Goal: Task Accomplishment & Management: Complete application form

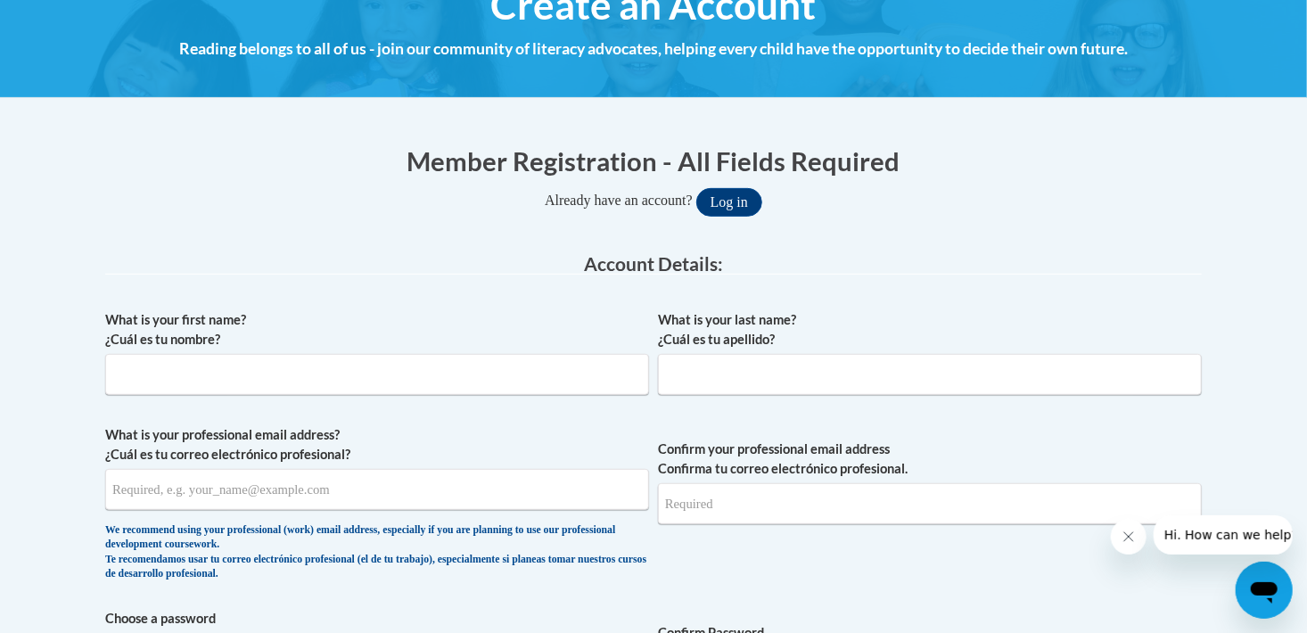
scroll to position [267, 0]
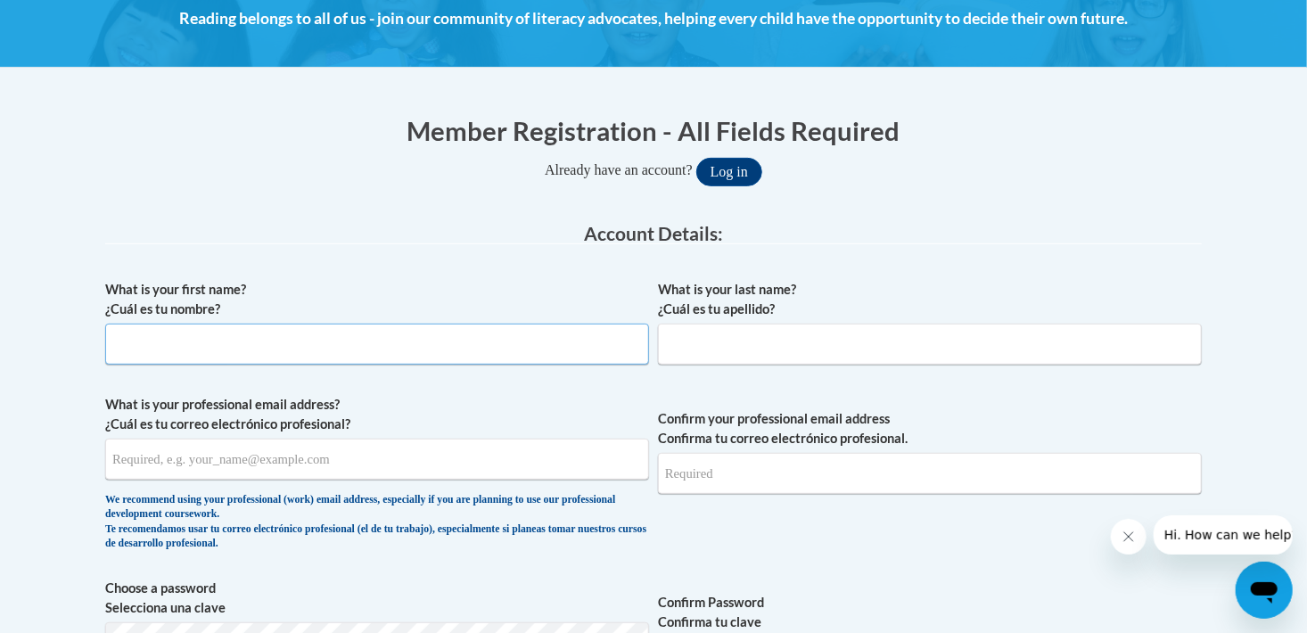
click at [215, 327] on input "What is your first name? ¿Cuál es tu nombre?" at bounding box center [377, 344] width 544 height 41
type input "[PERSON_NAME]"
type input "adeyemi"
type input "[EMAIL_ADDRESS][DOMAIN_NAME]"
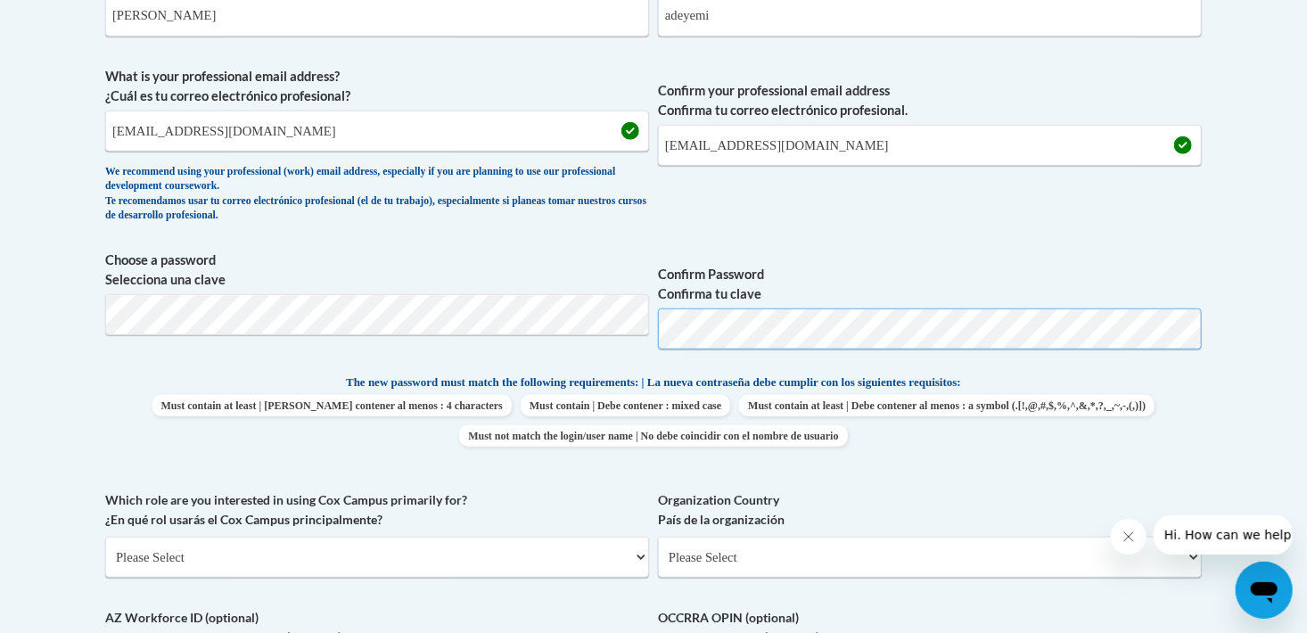
scroll to position [802, 0]
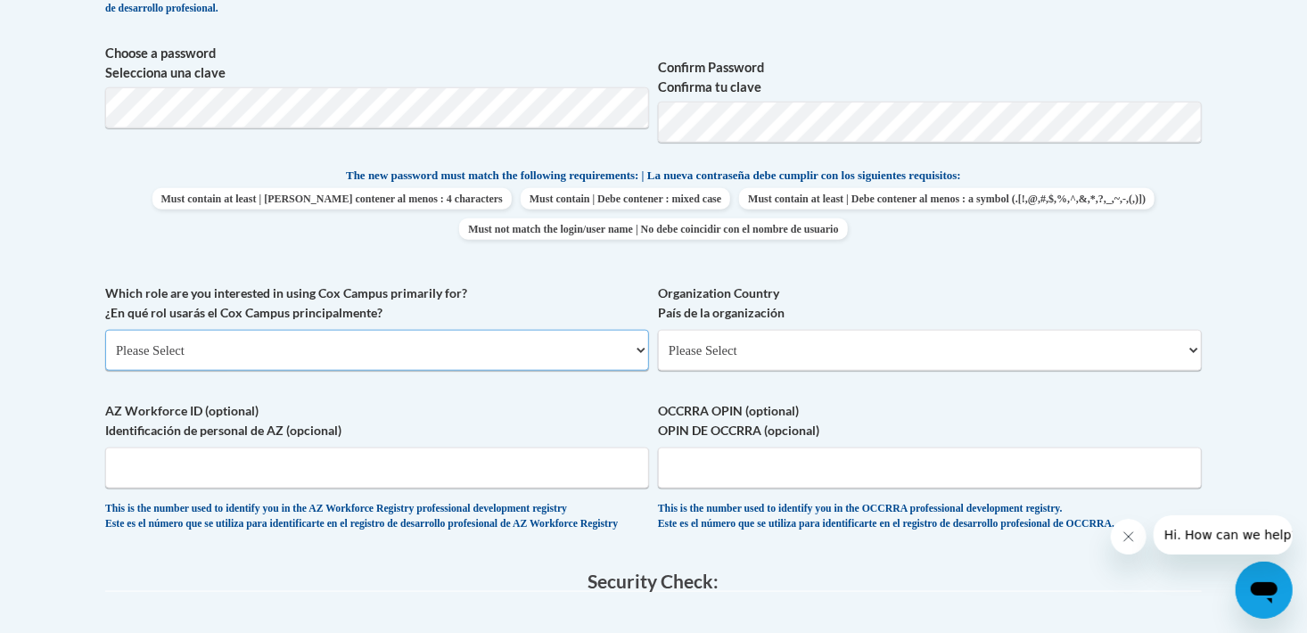
click at [161, 351] on select "Please Select College/University | Colegio/Universidad Community/Nonprofit Part…" at bounding box center [377, 350] width 544 height 41
select select "fbf2d438-af2f-41f8-98f1-81c410e29de3"
click at [105, 330] on select "Please Select College/University | Colegio/Universidad Community/Nonprofit Part…" at bounding box center [377, 350] width 544 height 41
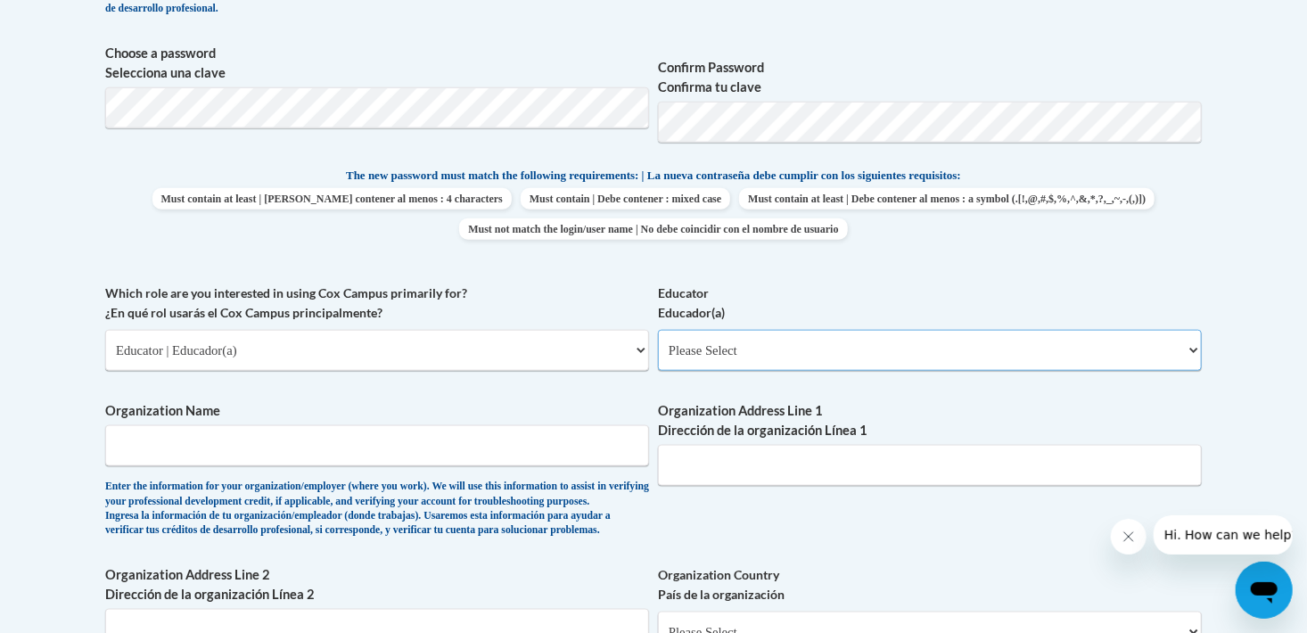
click at [736, 349] on select "Please Select Early Learning/Daycare Teacher/Family Home Care Provider | Maestr…" at bounding box center [930, 350] width 544 height 41
select select "5e2af403-4f2c-4e49-a02f-103e55d7b75b"
click at [658, 330] on select "Please Select Early Learning/Daycare Teacher/Family Home Care Provider | Maestr…" at bounding box center [930, 350] width 544 height 41
click at [857, 352] on select "Please Select Early Learning/Daycare Teacher/Family Home Care Provider | Maestr…" at bounding box center [930, 350] width 544 height 41
click at [658, 330] on select "Please Select Early Learning/Daycare Teacher/Family Home Care Provider | Maestr…" at bounding box center [930, 350] width 544 height 41
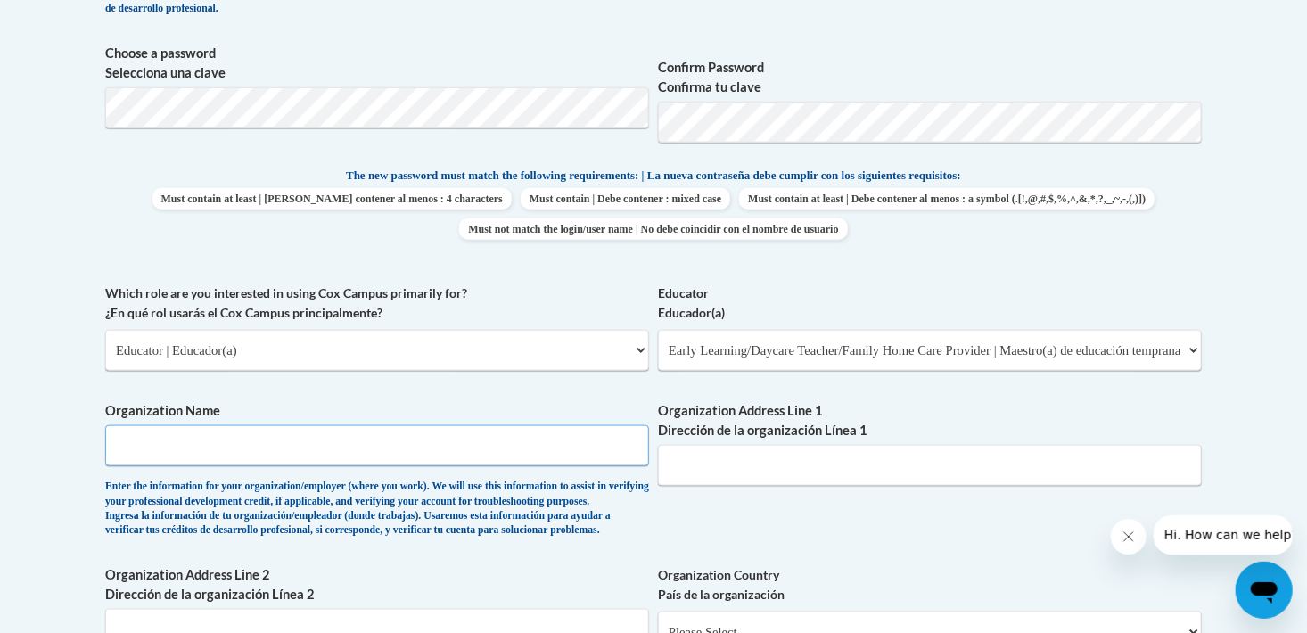
click at [167, 447] on input "Organization Name" at bounding box center [377, 445] width 544 height 41
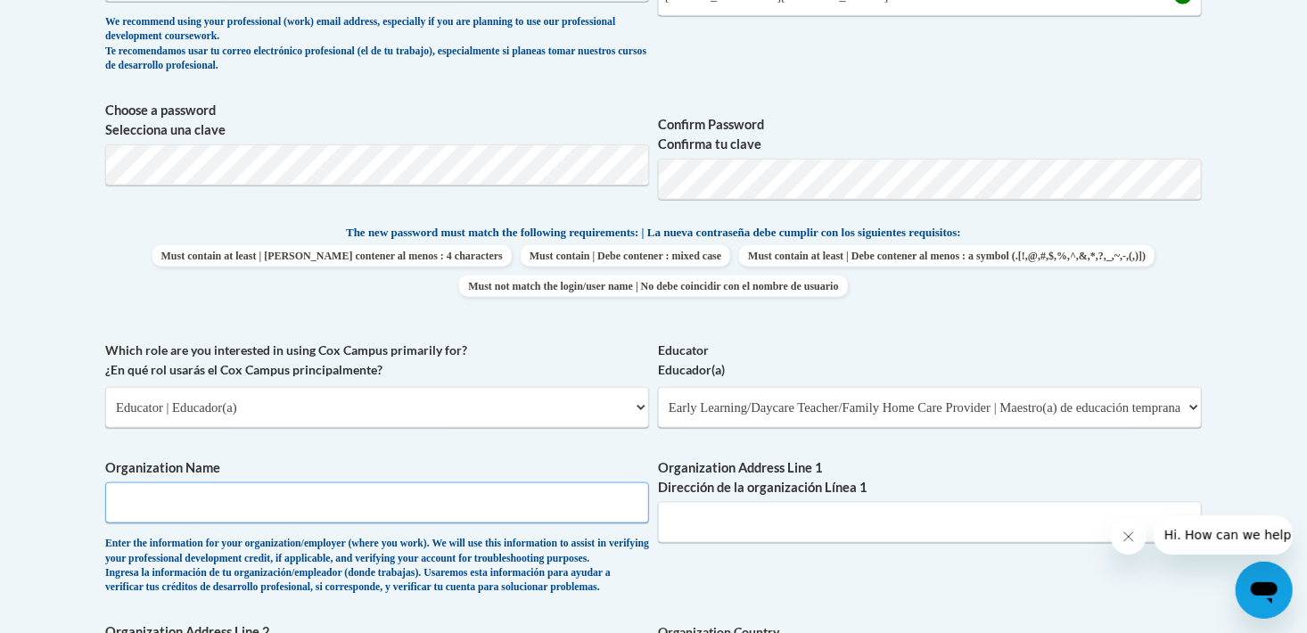
scroll to position [776, 0]
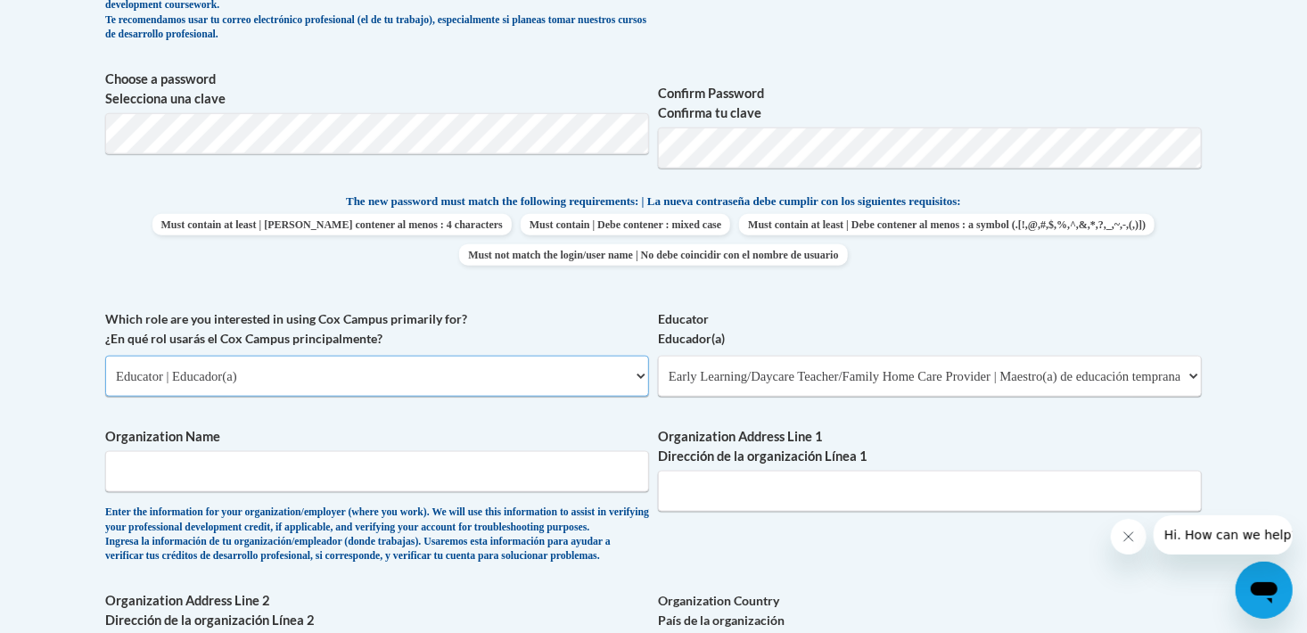
click at [636, 383] on select "Please Select College/University | Colegio/Universidad Community/Nonprofit Part…" at bounding box center [377, 376] width 544 height 41
click at [814, 553] on div "What is your first name? ¿Cuál es tu nombre? [PERSON_NAME] What is your last na…" at bounding box center [653, 309] width 1096 height 1095
click at [244, 475] on input "Organization Name" at bounding box center [377, 471] width 544 height 41
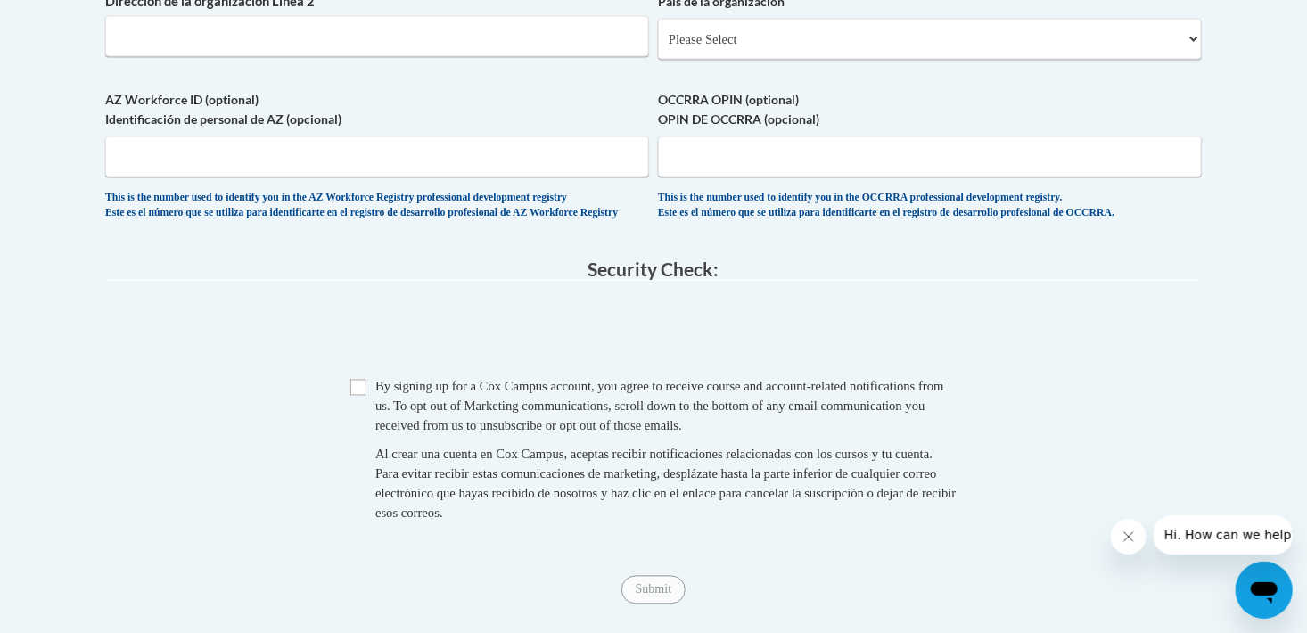
scroll to position [1400, 0]
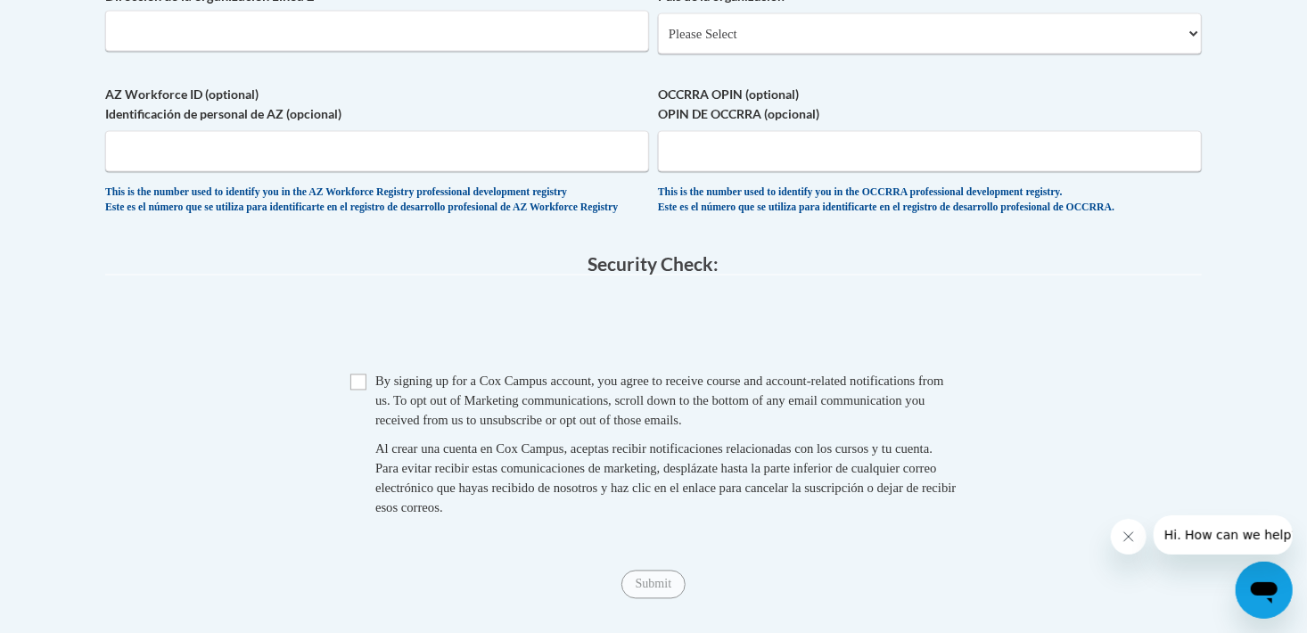
type input "Ymca [GEOGRAPHIC_DATA]"
click at [362, 390] on input "Checkbox" at bounding box center [358, 382] width 16 height 16
checkbox input "true"
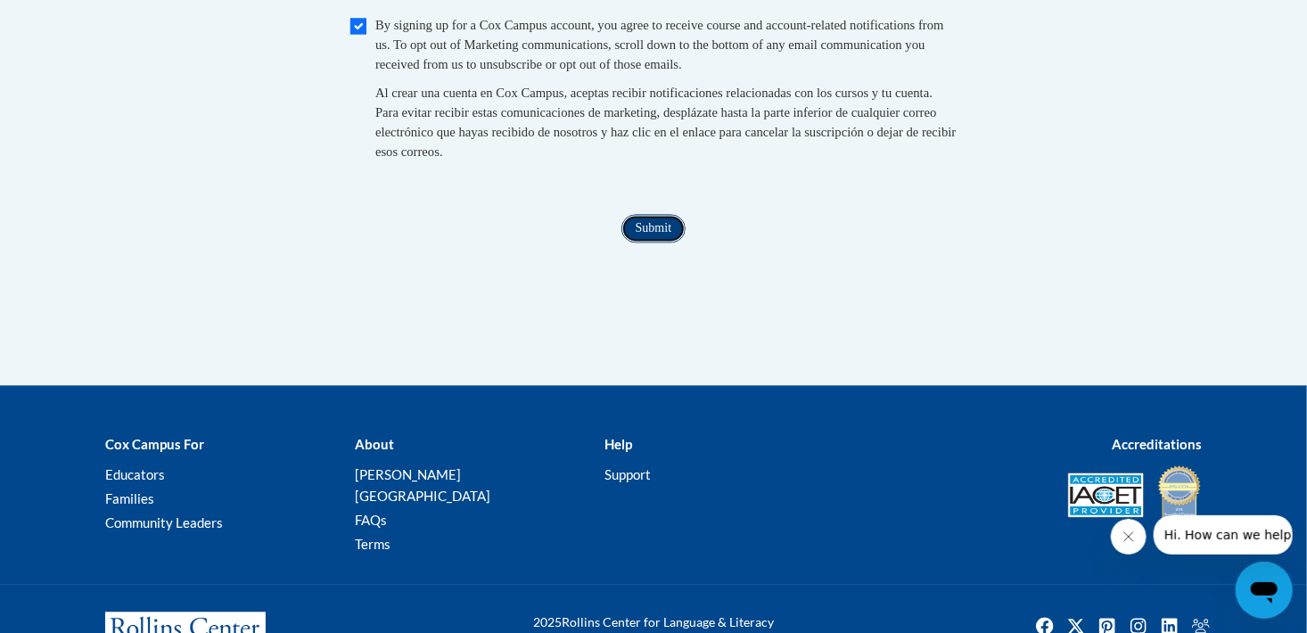
click at [671, 242] on input "Submit" at bounding box center [653, 228] width 64 height 29
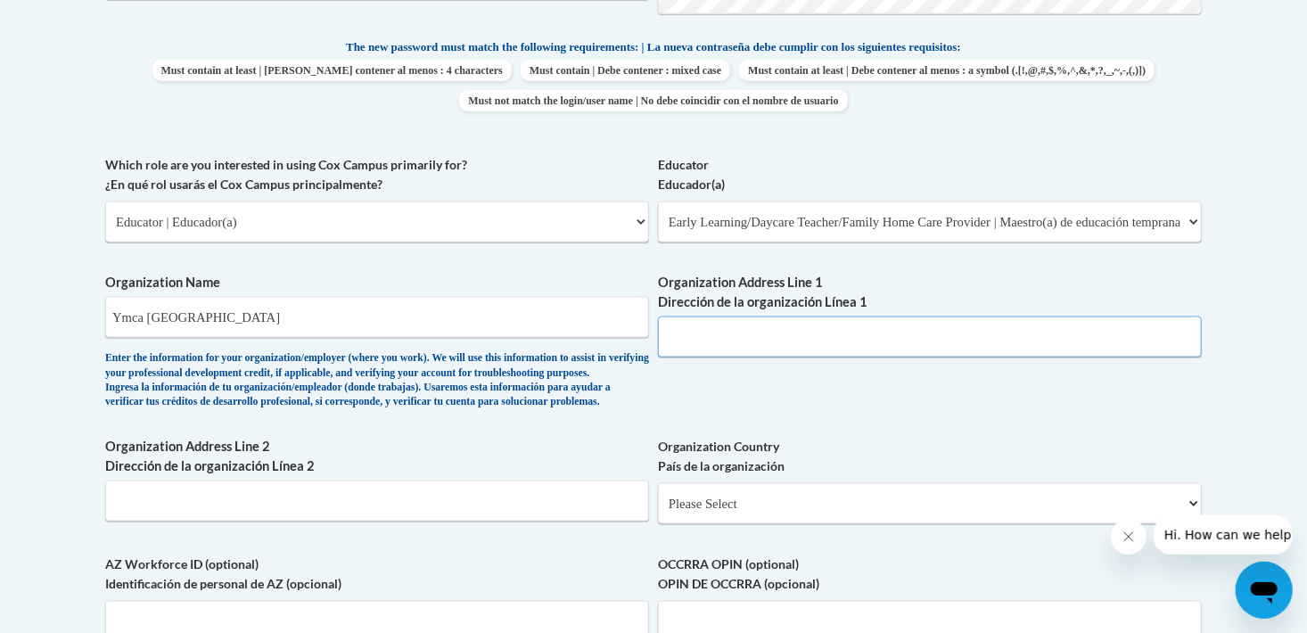
scroll to position [890, 0]
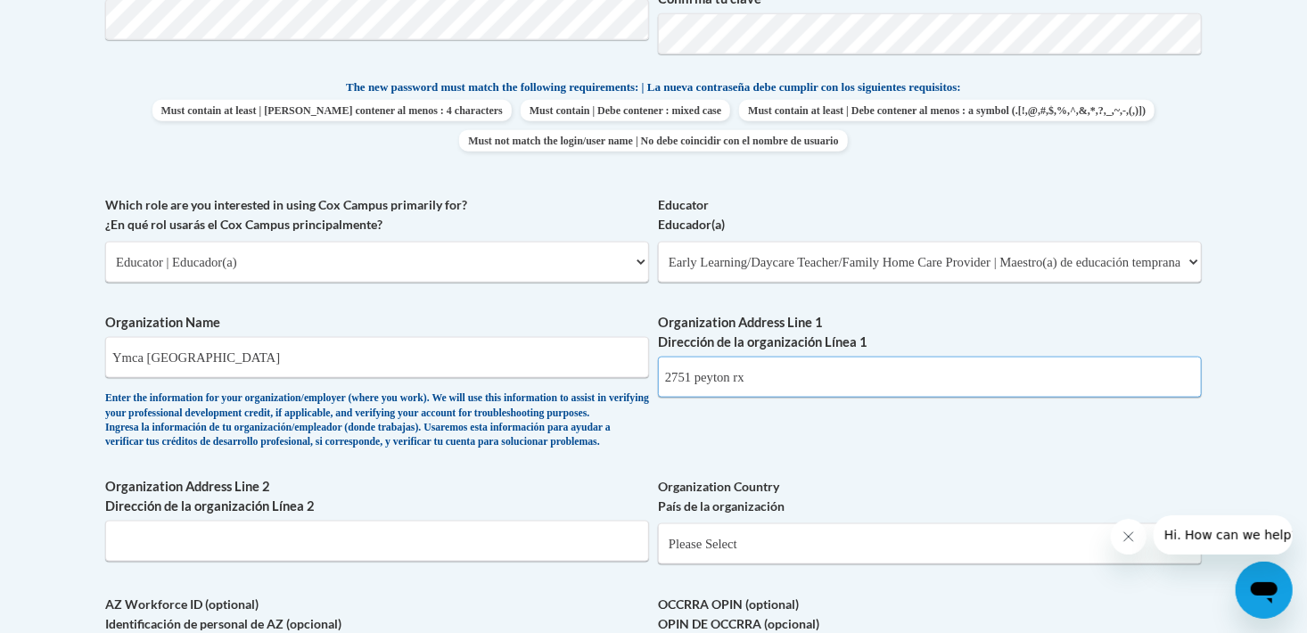
type input "2751 peyton rx"
click at [796, 564] on select "Please Select [GEOGRAPHIC_DATA] | [GEOGRAPHIC_DATA] Outside of [GEOGRAPHIC_DATA…" at bounding box center [930, 543] width 544 height 41
select select "ad49bcad-a171-4b2e-b99c-48b446064914"
click at [658, 552] on select "Please Select [GEOGRAPHIC_DATA] | [GEOGRAPHIC_DATA] Outside of [GEOGRAPHIC_DATA…" at bounding box center [930, 543] width 544 height 41
select select
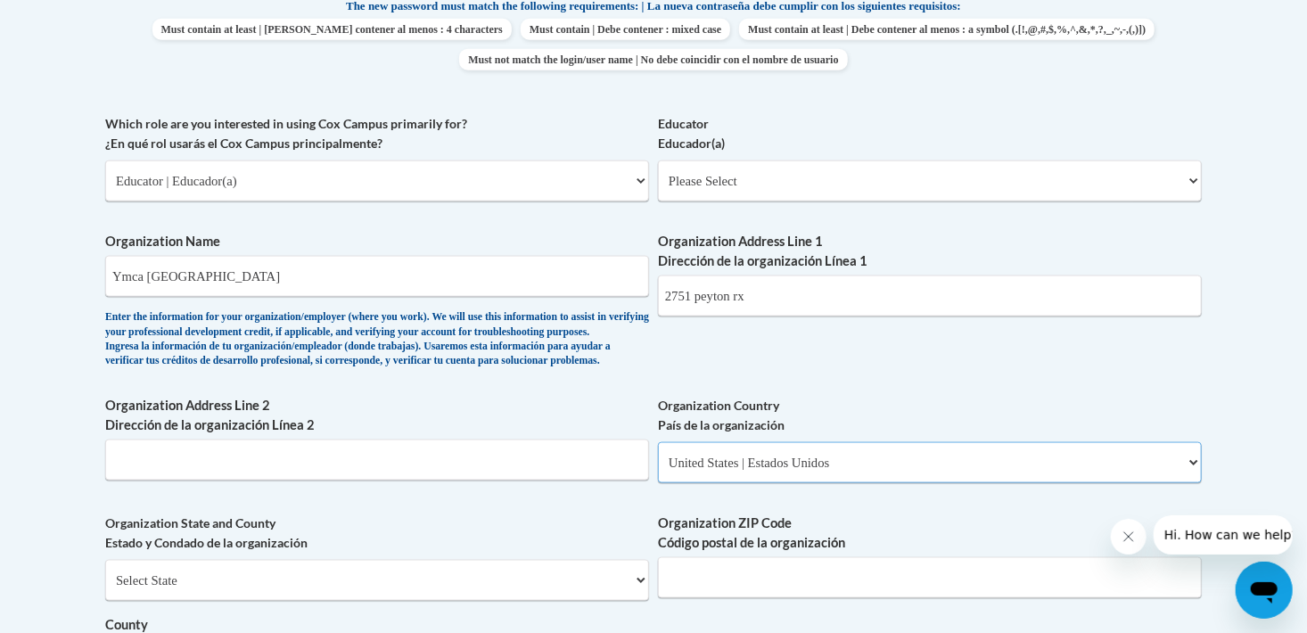
scroll to position [1158, 0]
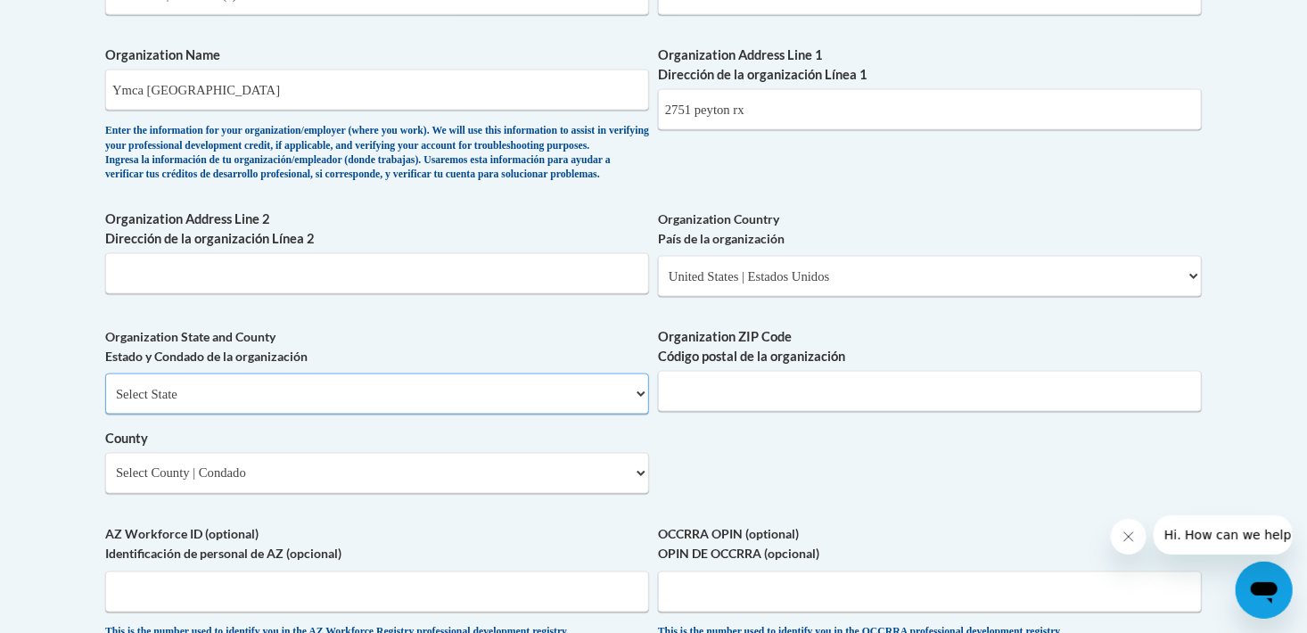
click at [234, 414] on select "Select State [US_STATE] [US_STATE] [US_STATE] [US_STATE] [US_STATE] [US_STATE] …" at bounding box center [377, 393] width 544 height 41
select select "[US_STATE]"
click at [105, 403] on select "Select State [US_STATE] [US_STATE] [US_STATE] [US_STATE] [US_STATE] [US_STATE] …" at bounding box center [377, 393] width 544 height 41
click at [378, 507] on div "Organization State and County Estado y Condado de la organización Select State …" at bounding box center [377, 417] width 544 height 180
click at [264, 494] on select "Select County Appling [PERSON_NAME] [PERSON_NAME] [PERSON_NAME] [PERSON_NAME] B…" at bounding box center [377, 473] width 544 height 41
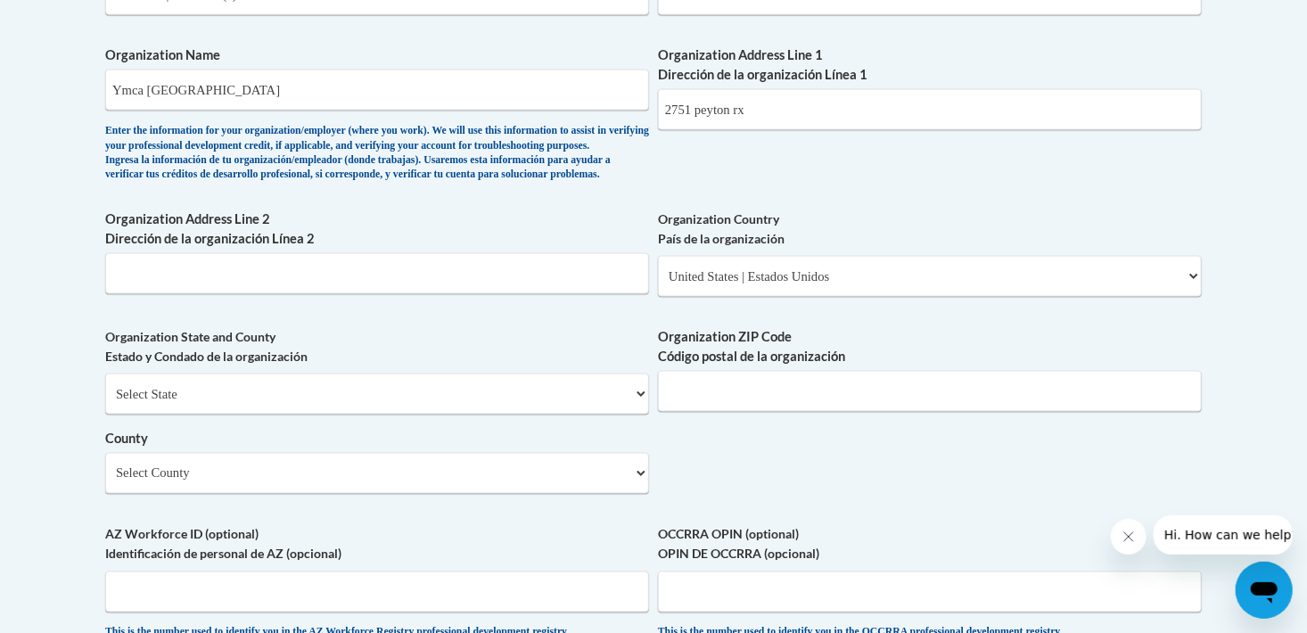
click at [16, 431] on body "This site uses cookies to help improve your learning experience. By continuing …" at bounding box center [653, 169] width 1307 height 2655
click at [205, 494] on select "Select County Appling [PERSON_NAME] [PERSON_NAME] [PERSON_NAME] [PERSON_NAME] B…" at bounding box center [377, 473] width 544 height 41
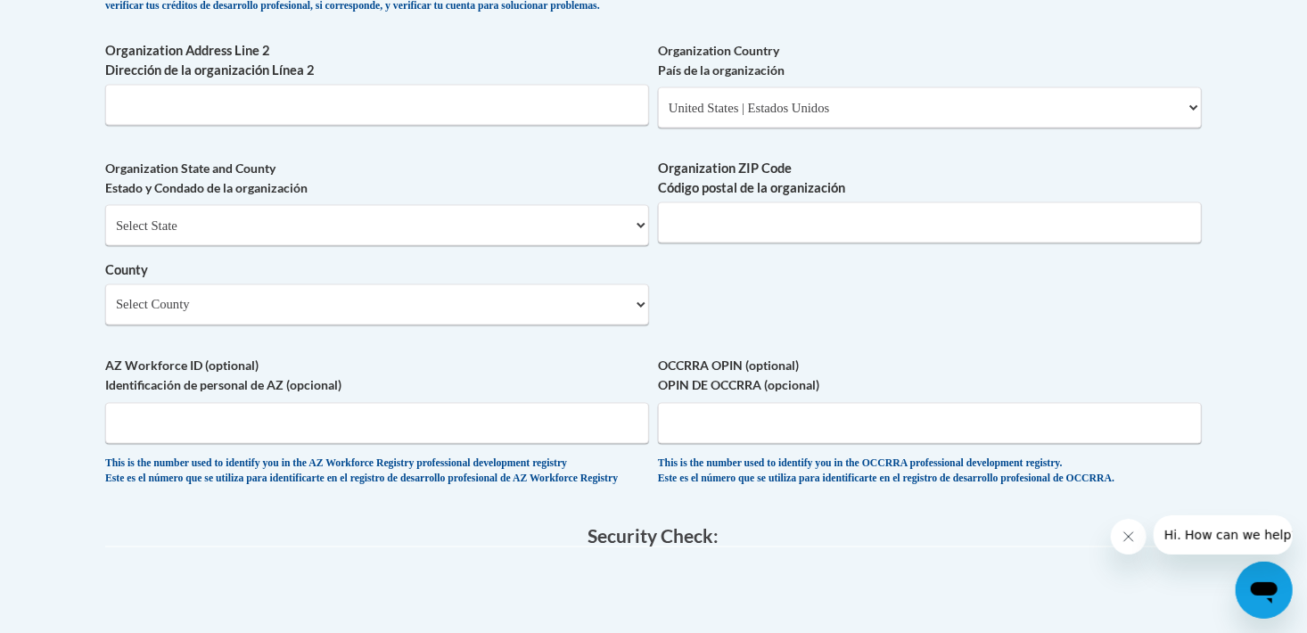
scroll to position [1302, 0]
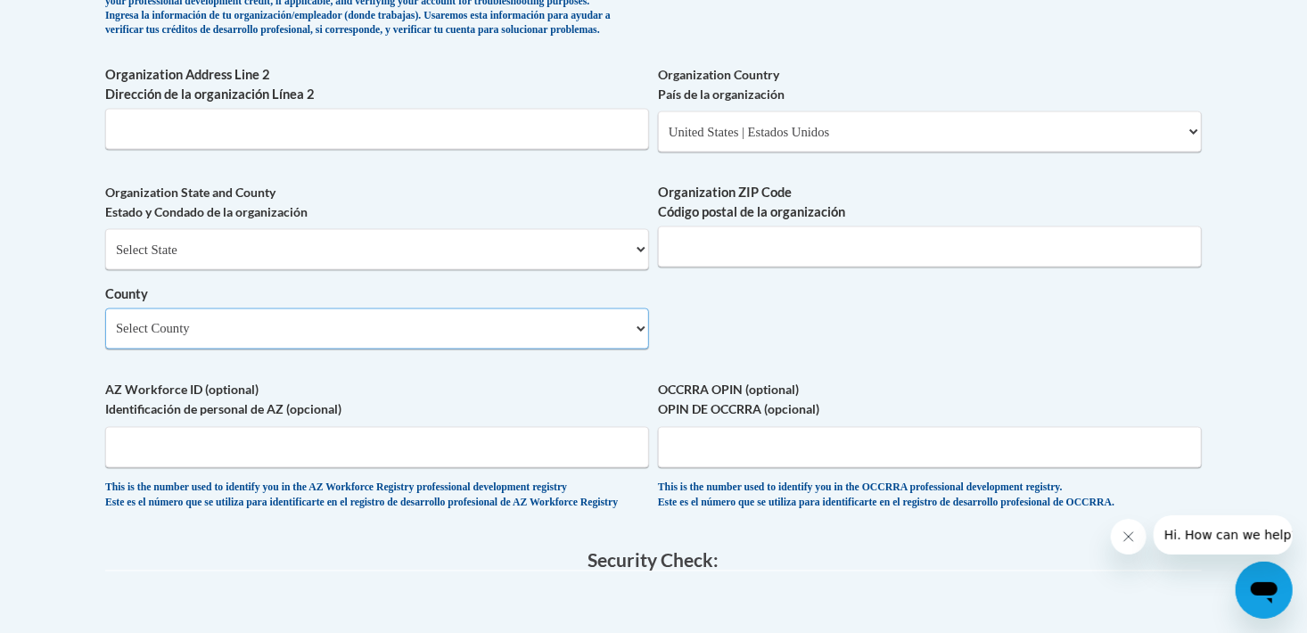
click at [205, 349] on select "Select County Appling [PERSON_NAME] [PERSON_NAME] [PERSON_NAME] [PERSON_NAME] B…" at bounding box center [377, 328] width 544 height 41
select select "[PERSON_NAME]"
click at [105, 337] on select "Select County Appling [PERSON_NAME] [PERSON_NAME] [PERSON_NAME] [PERSON_NAME] B…" at bounding box center [377, 328] width 544 height 41
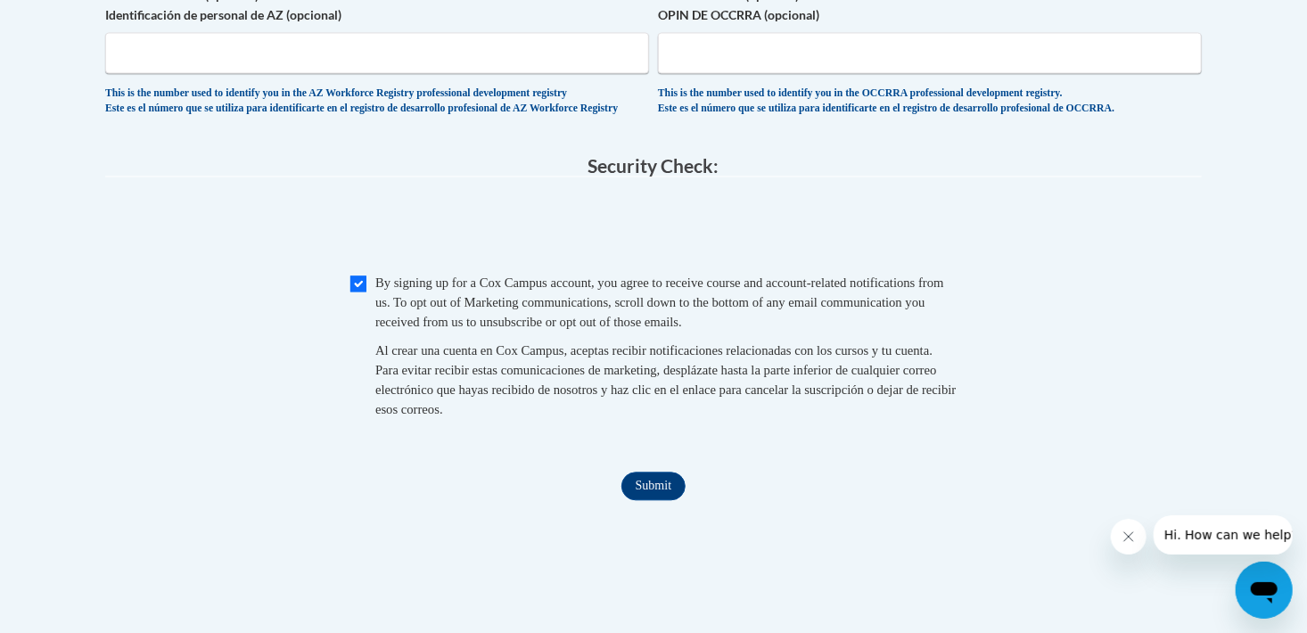
scroll to position [1926, 0]
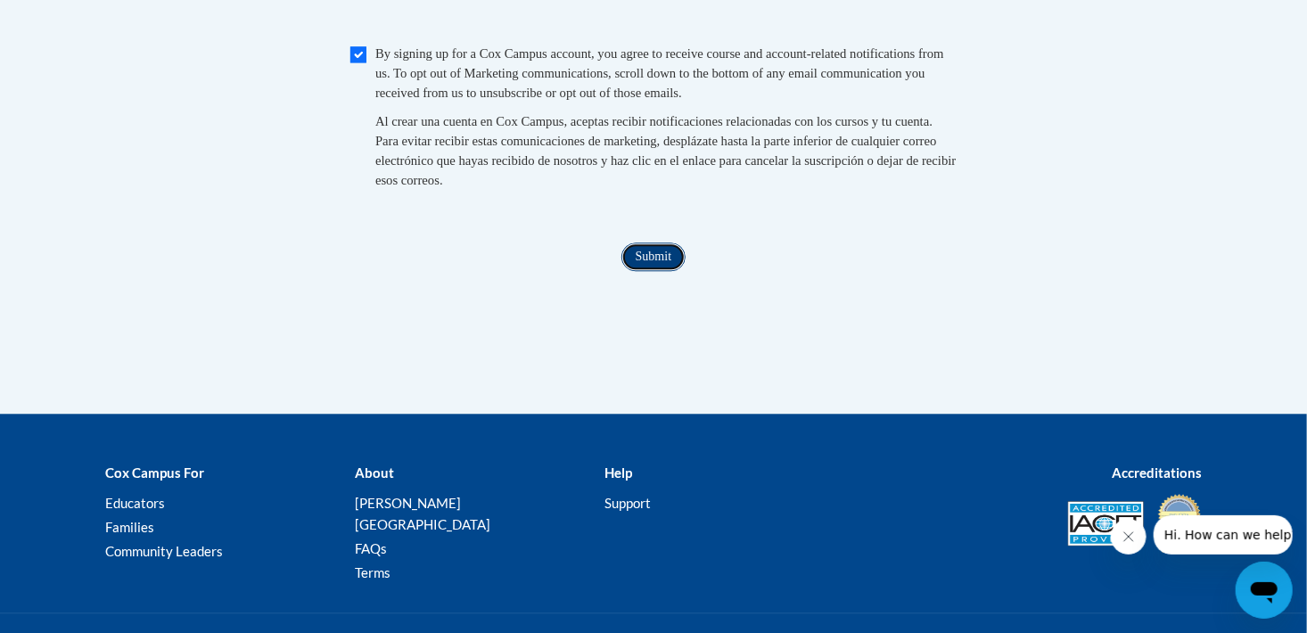
click at [660, 271] on input "Submit" at bounding box center [653, 256] width 64 height 29
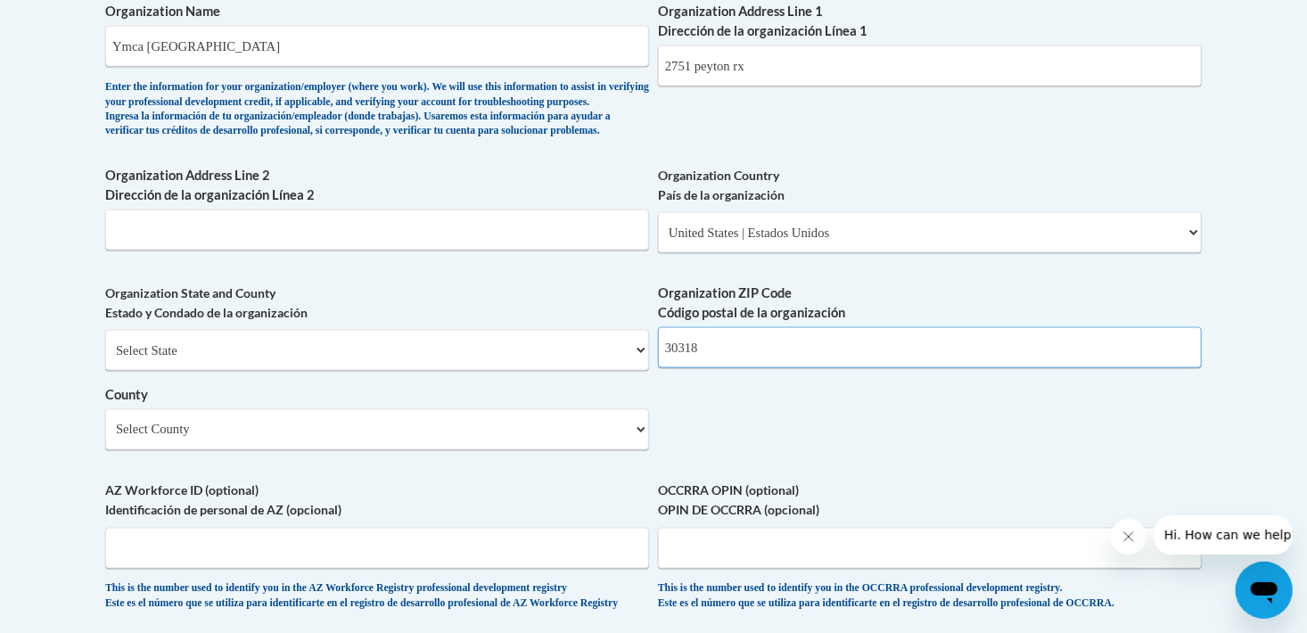
scroll to position [1825, 0]
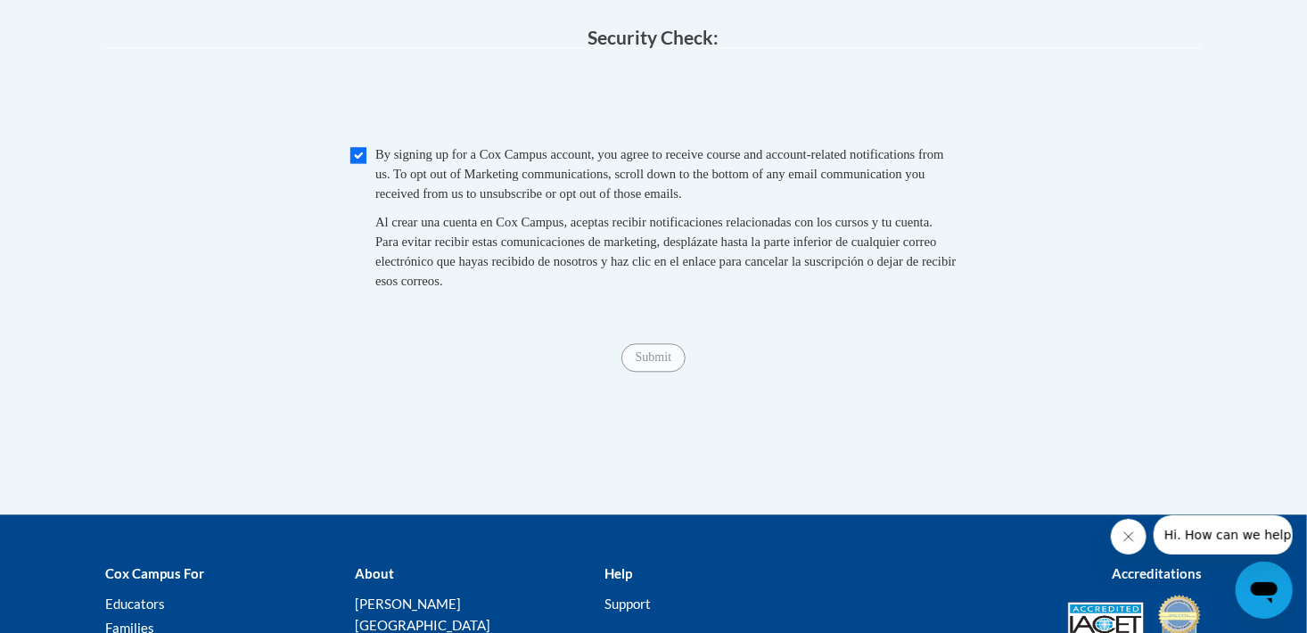
type input "30318"
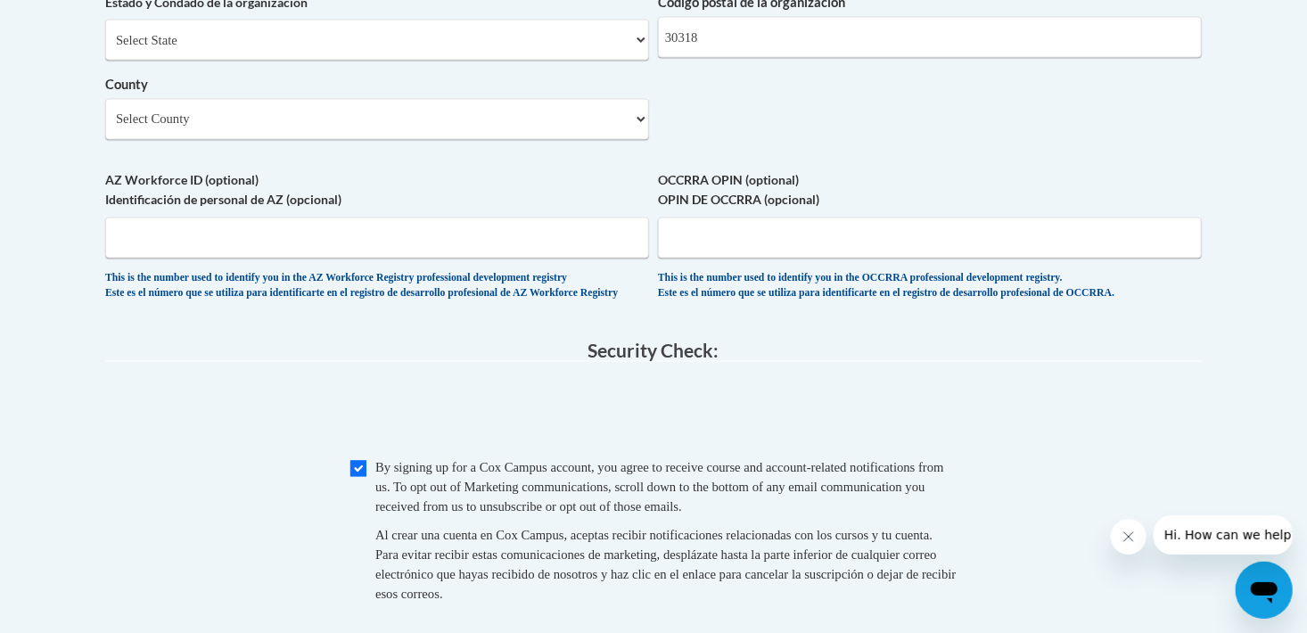
scroll to position [1380, 0]
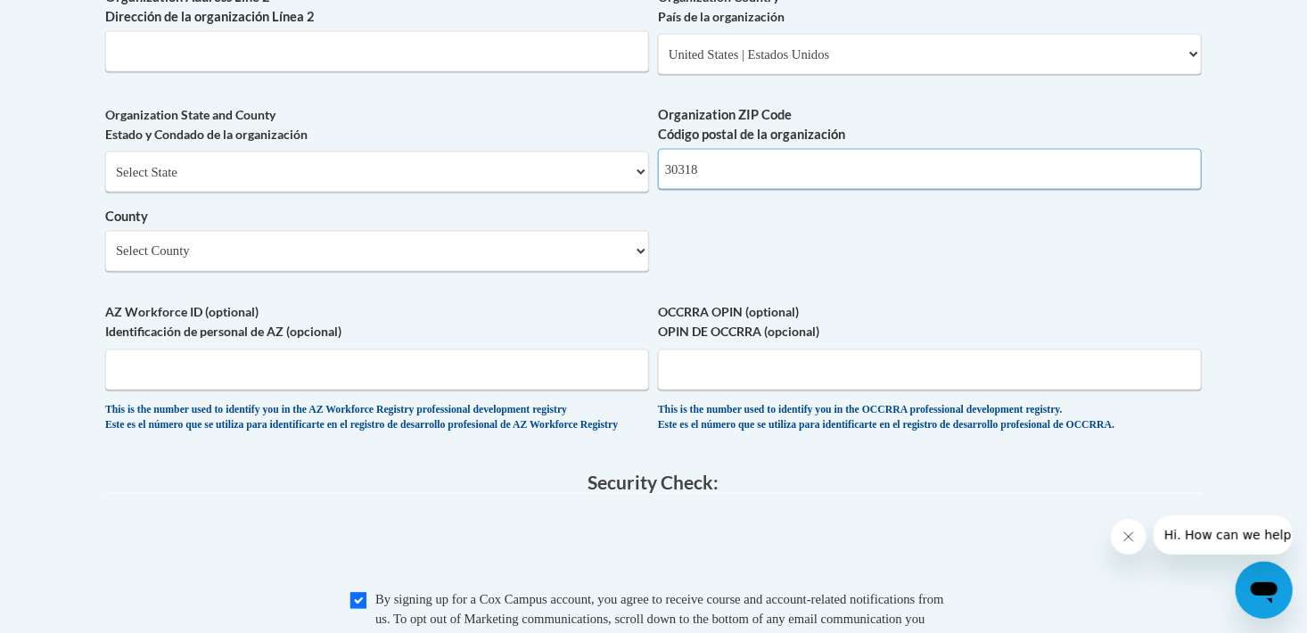
click at [734, 190] on input "30318" at bounding box center [930, 169] width 544 height 41
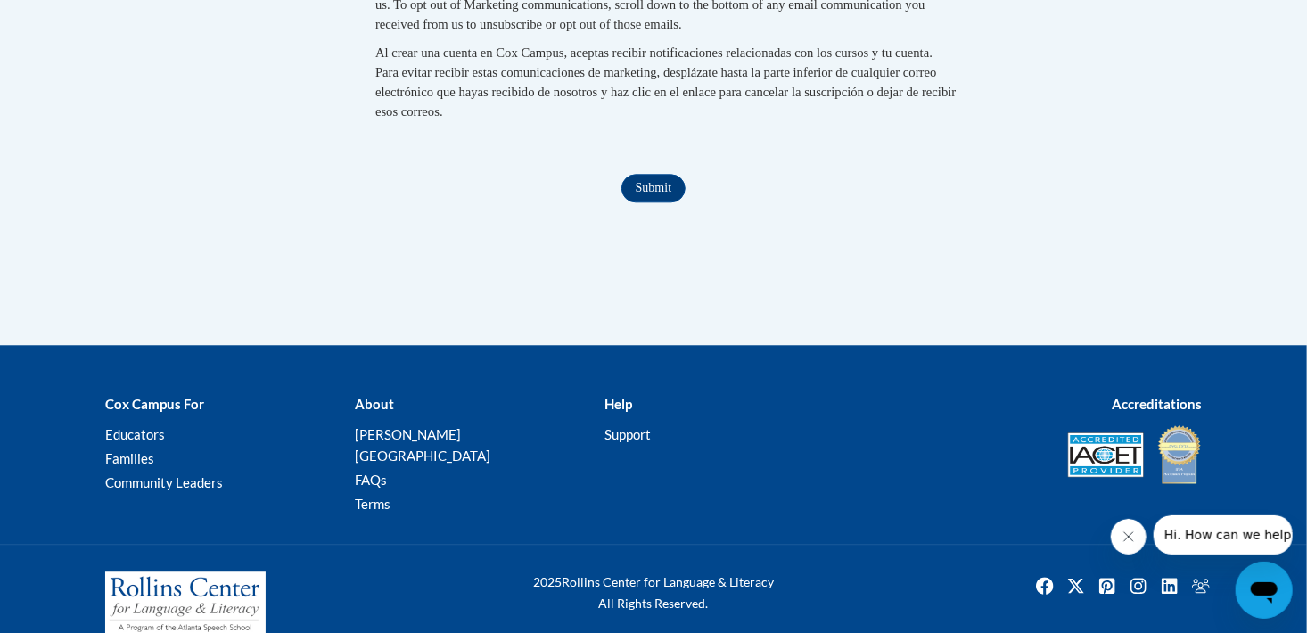
scroll to position [2004, 0]
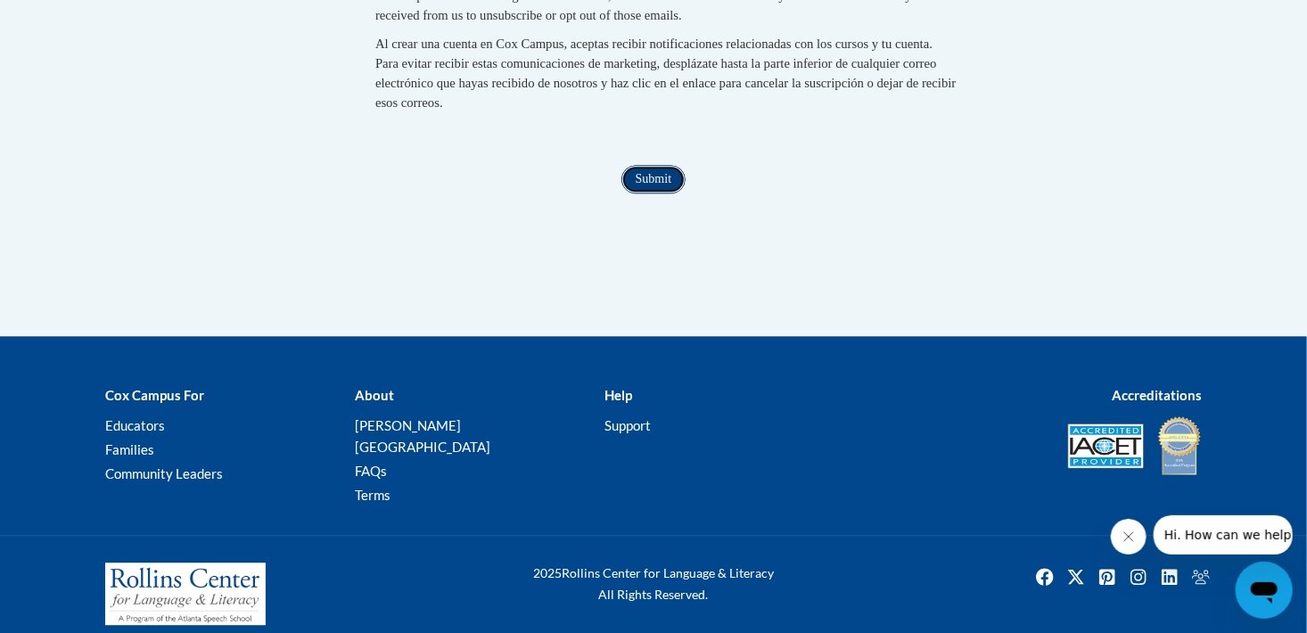
click at [664, 193] on input "Submit" at bounding box center [653, 179] width 64 height 29
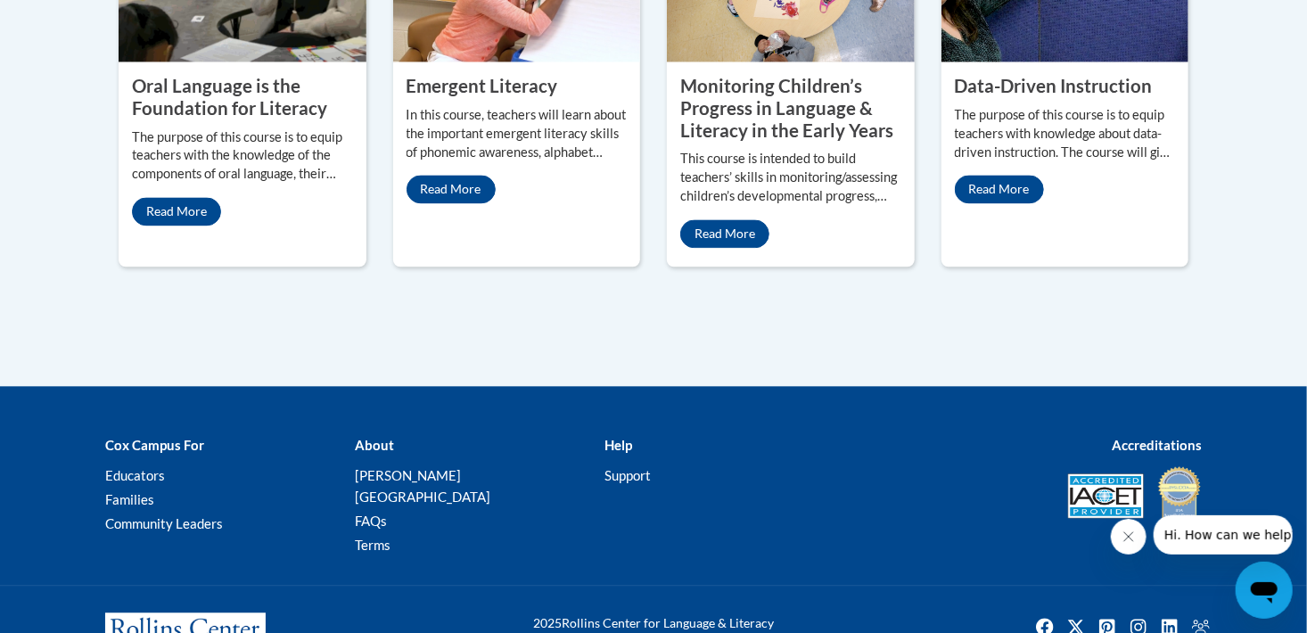
scroll to position [1833, 0]
